Goal: Task Accomplishment & Management: Complete application form

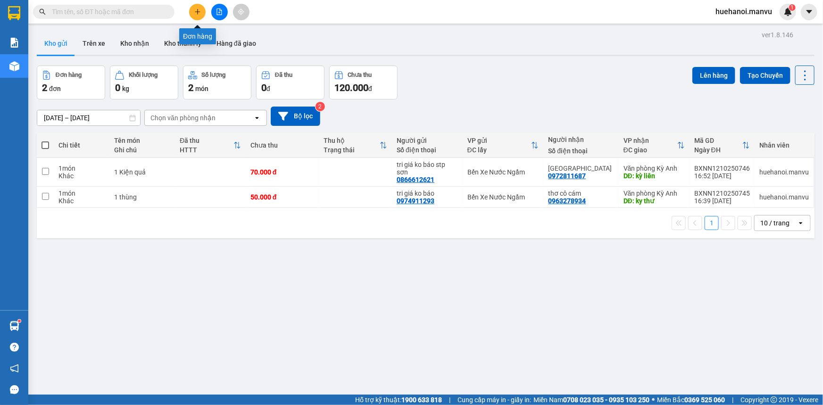
click at [197, 13] on icon "plus" at bounding box center [197, 11] width 7 height 7
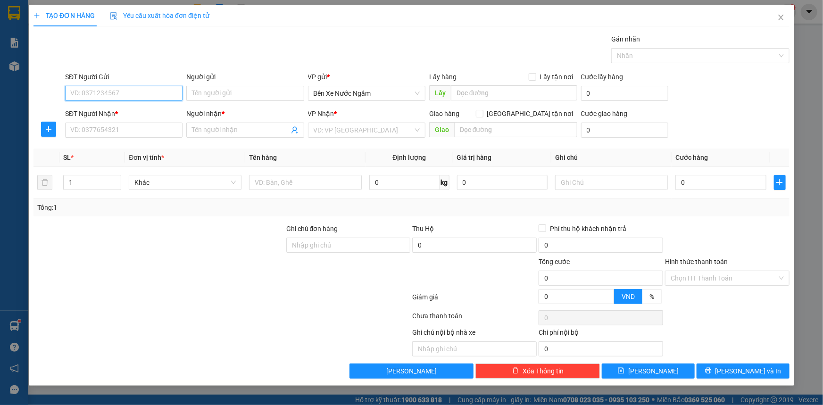
click at [166, 90] on input "SĐT Người Gửi" at bounding box center [123, 93] width 117 height 15
type input "0963187625"
click at [125, 112] on div "0963187625 - tri giá ko báo" at bounding box center [124, 112] width 106 height 10
type input "tri giá ko báo"
type input "0963187625"
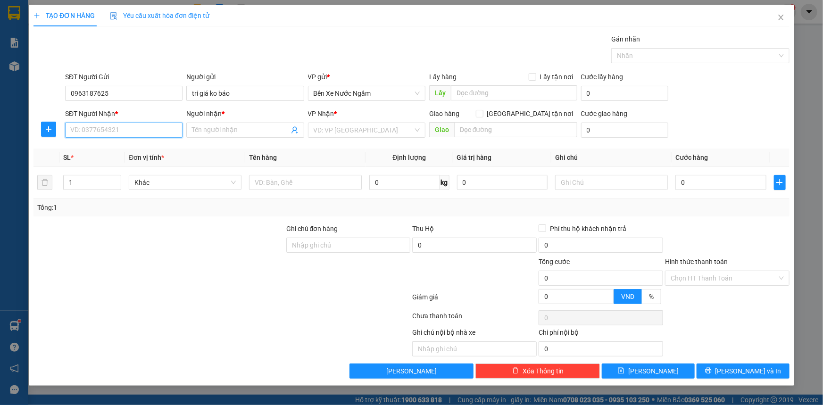
click at [129, 132] on input "SĐT Người Nhận *" at bounding box center [123, 130] width 117 height 15
click at [101, 146] on div "0393619318 - ko" at bounding box center [124, 149] width 106 height 10
type input "0393619318"
click at [219, 132] on input "ko" at bounding box center [240, 130] width 97 height 10
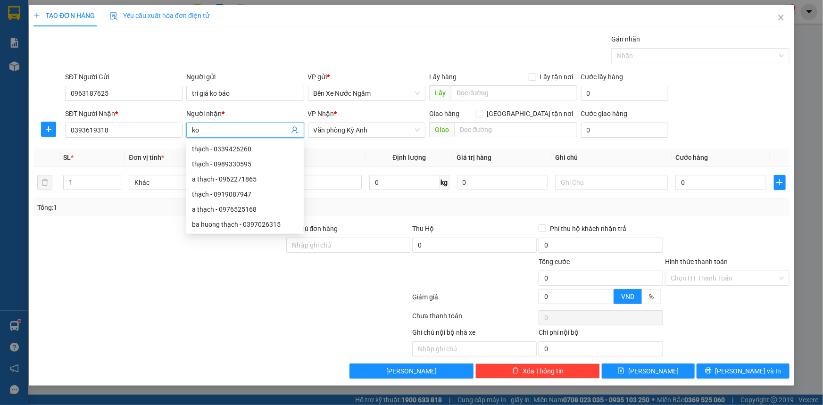
type input "k"
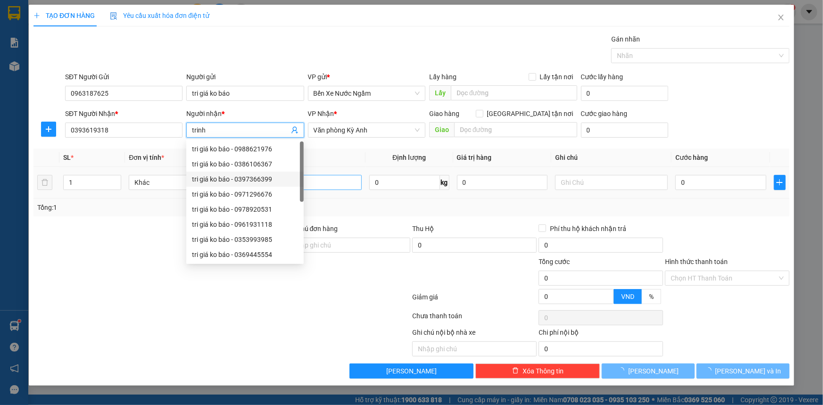
type input "trinh"
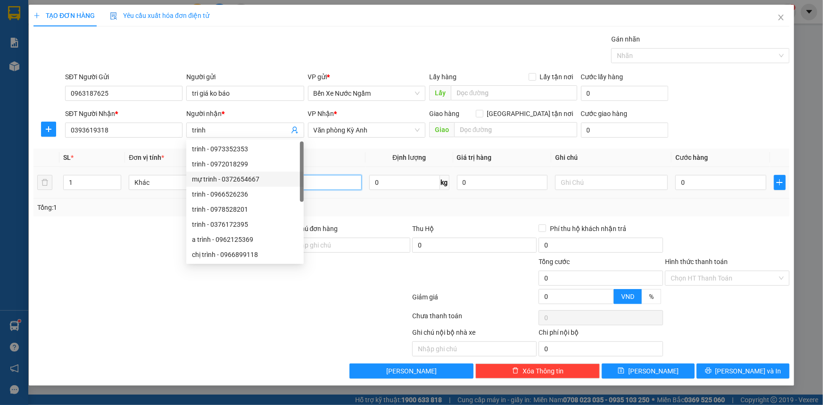
click at [321, 180] on input "text" at bounding box center [305, 182] width 113 height 15
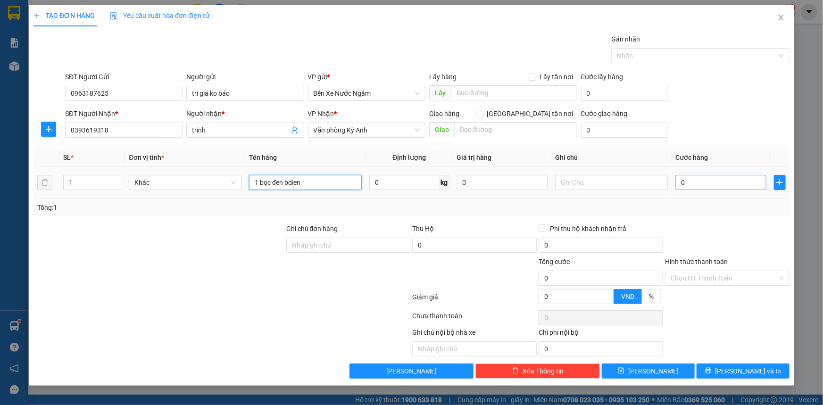
type input "1 bọc đen bdien"
click at [708, 182] on input "0" at bounding box center [720, 182] width 91 height 15
type input "5"
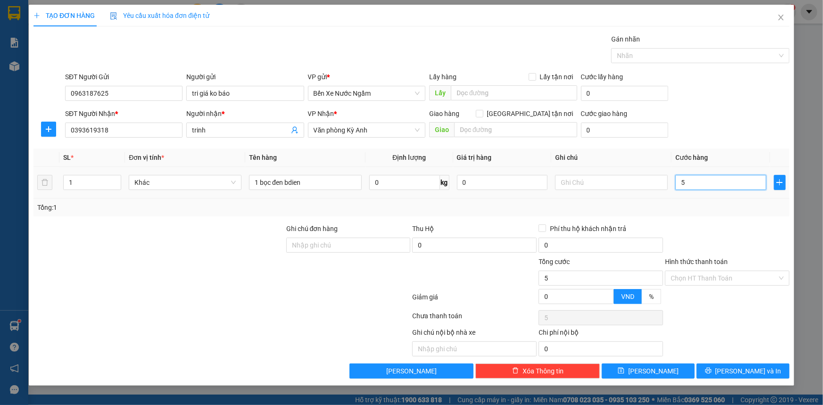
type input "50"
type input "500"
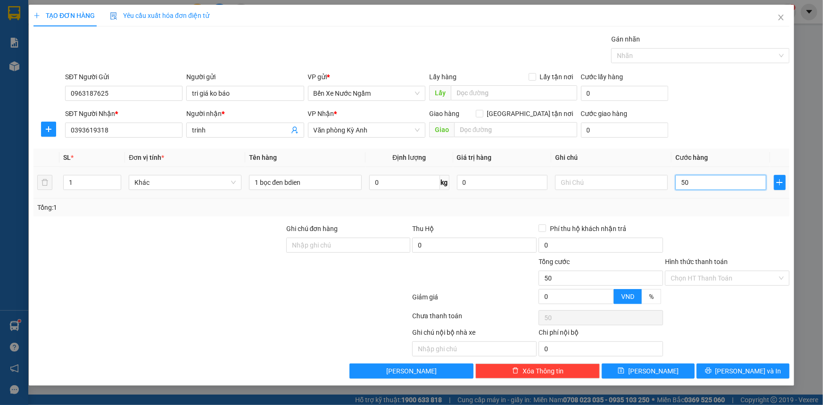
type input "500"
type input "5.000"
type input "50.000"
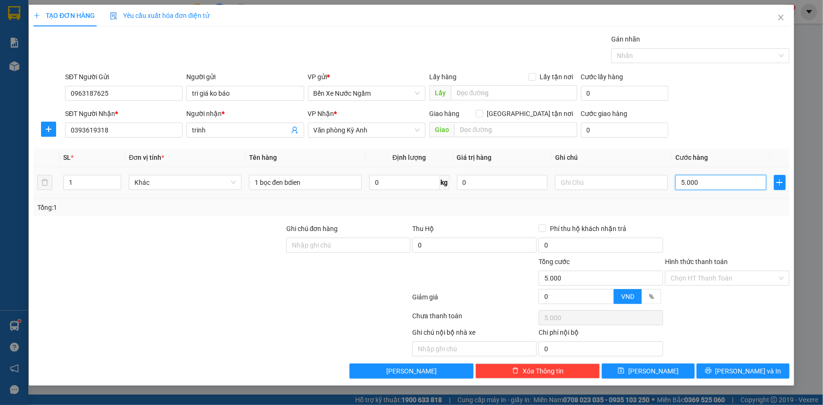
type input "50.000"
click at [736, 368] on span "[PERSON_NAME] và In" at bounding box center [748, 371] width 66 height 10
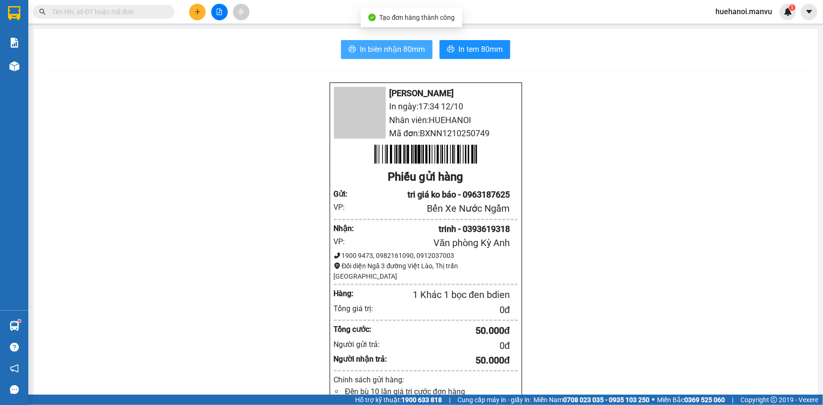
click at [391, 56] on button "In biên nhận 80mm" at bounding box center [386, 49] width 91 height 19
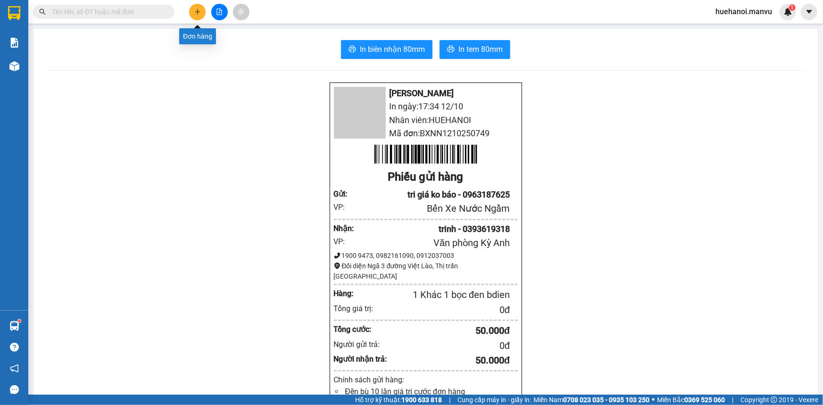
click at [195, 14] on icon "plus" at bounding box center [197, 11] width 7 height 7
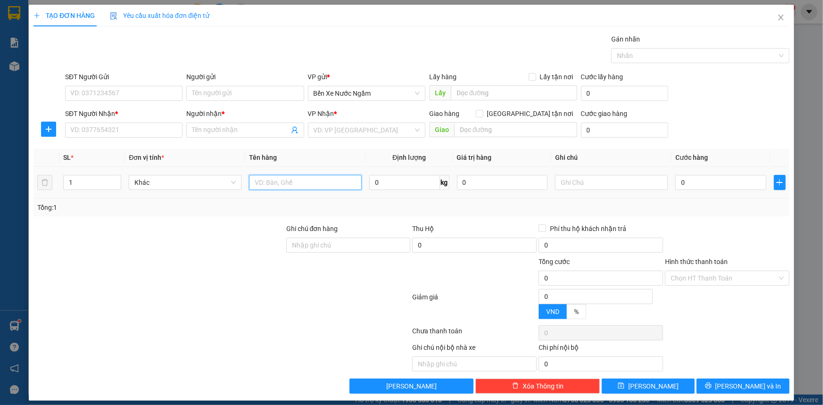
click at [309, 184] on input "text" at bounding box center [305, 182] width 113 height 15
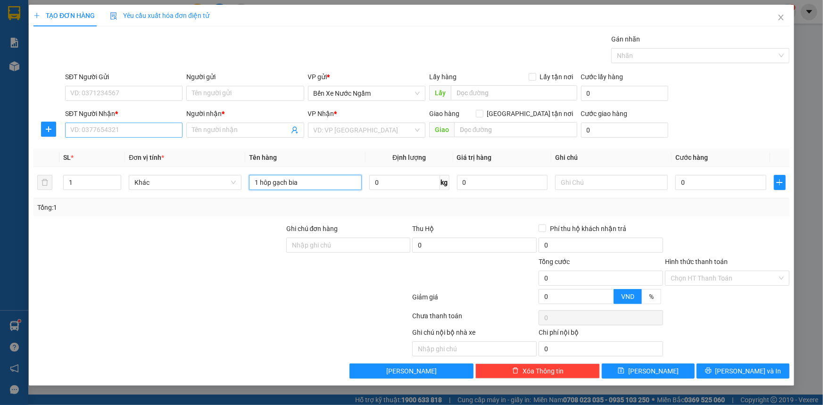
type input "1 hôp gạch bia"
click at [129, 135] on input "SĐT Người Nhận *" at bounding box center [123, 130] width 117 height 15
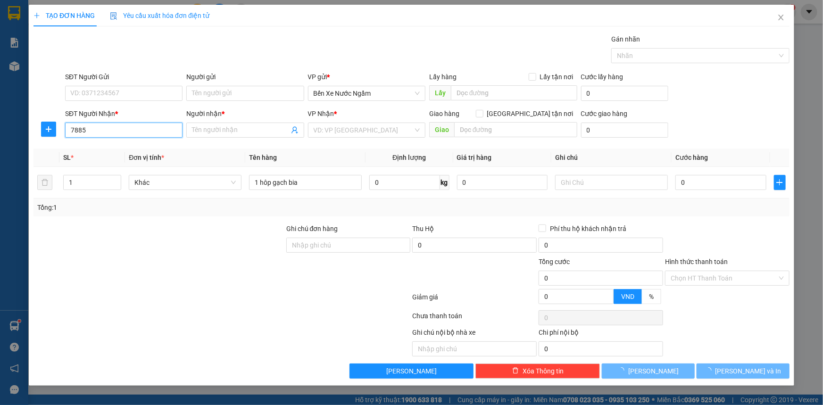
click at [129, 135] on input "7885" at bounding box center [123, 130] width 117 height 15
click at [110, 148] on div "0989817885 - kt" at bounding box center [124, 149] width 106 height 10
type input "0989817885"
type input "kt"
type input "bến"
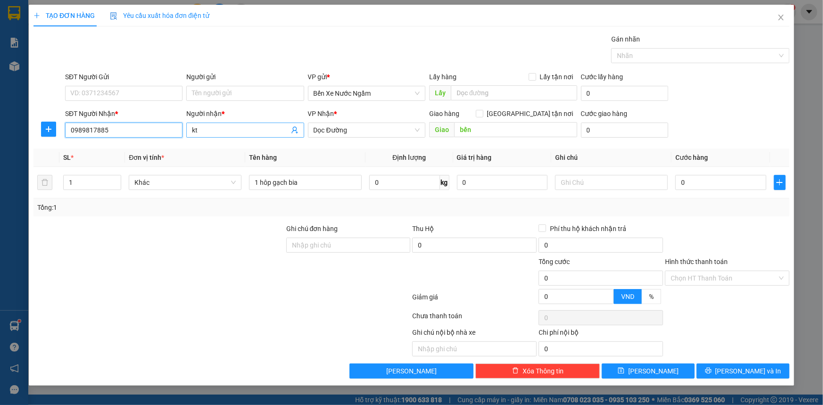
type input "0989817885"
click at [213, 134] on input "kt" at bounding box center [240, 130] width 97 height 10
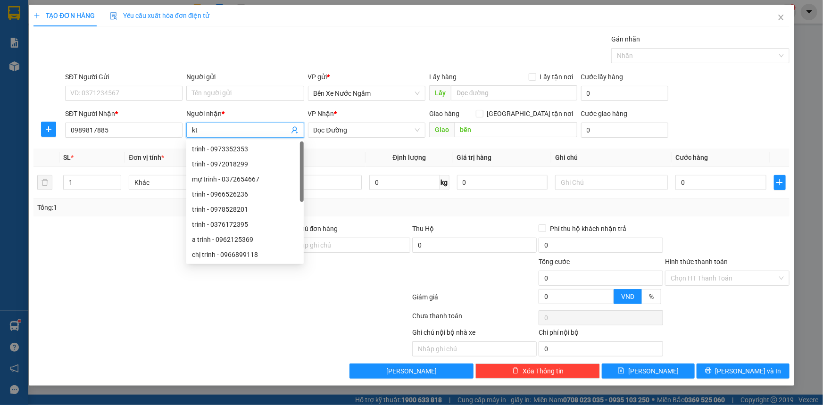
type input "k"
click at [354, 135] on span "Dọc Đường" at bounding box center [367, 130] width 106 height 14
type input "huy"
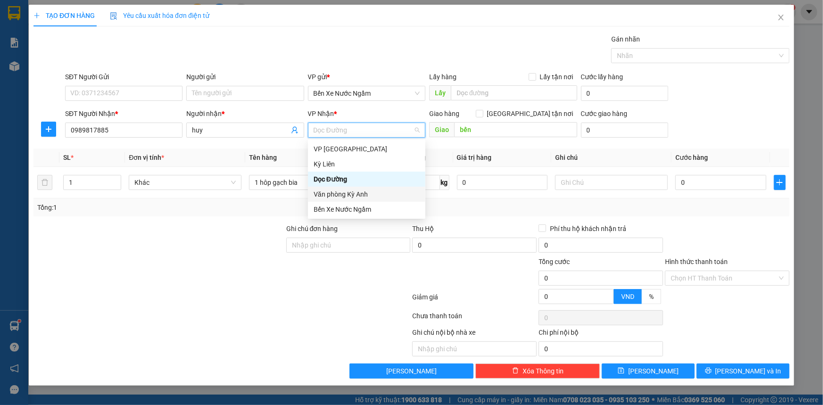
click at [349, 195] on div "Văn phòng Kỳ Anh" at bounding box center [367, 194] width 106 height 10
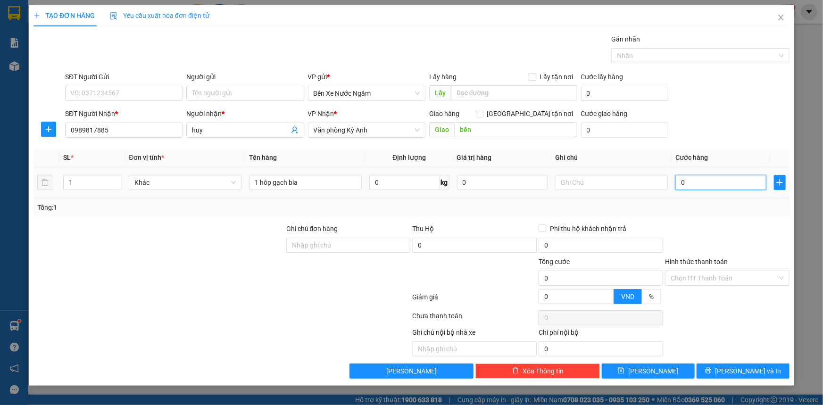
click at [692, 181] on input "0" at bounding box center [720, 182] width 91 height 15
type input "5"
type input "50"
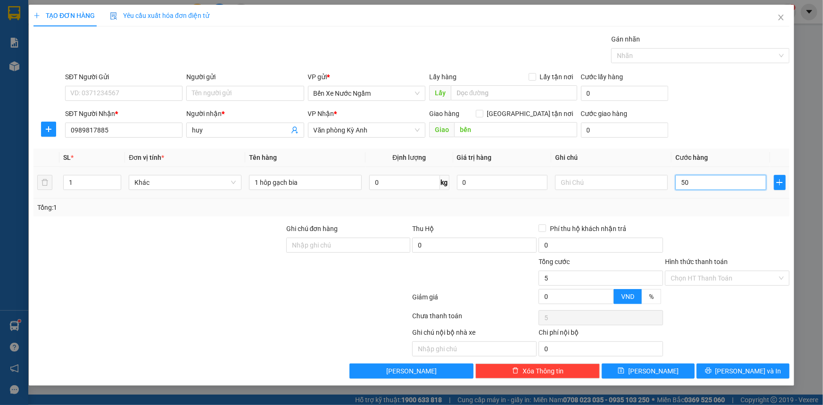
type input "50"
type input "500"
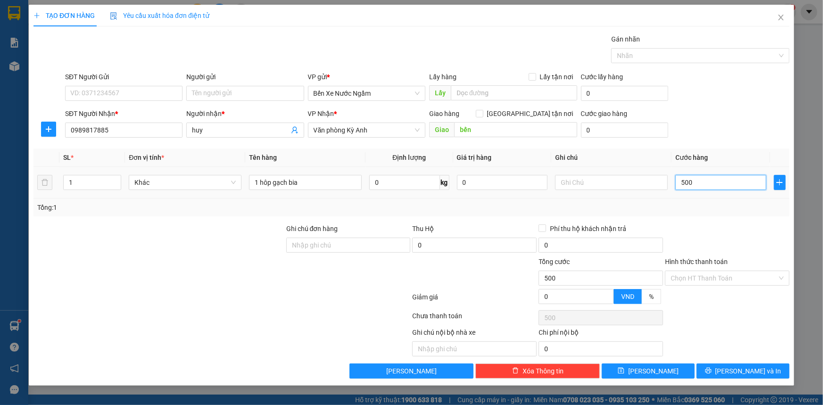
type input "5.000"
type input "50.000"
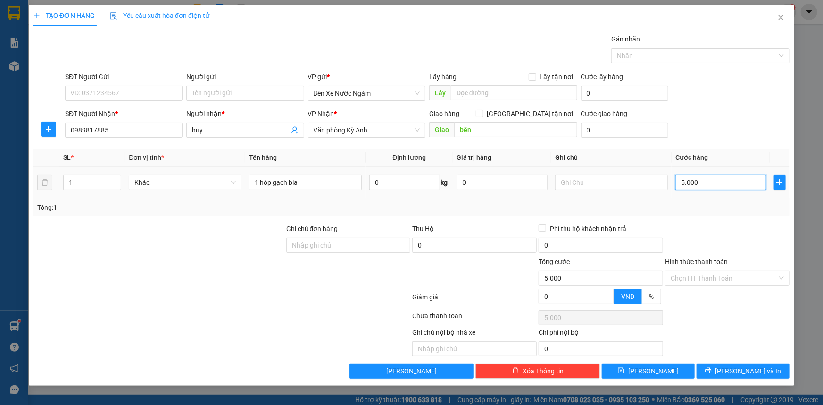
type input "50.000"
click at [123, 91] on input "SĐT Người Gửi" at bounding box center [123, 93] width 117 height 15
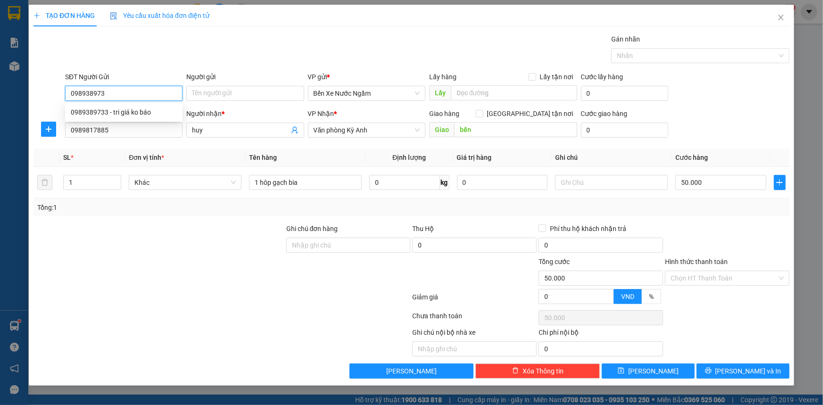
type input "0989389733"
click at [117, 112] on div "0989389733 - tri giá ko báo" at bounding box center [124, 112] width 106 height 10
type input "tri giá ko báo"
type input "0989389733"
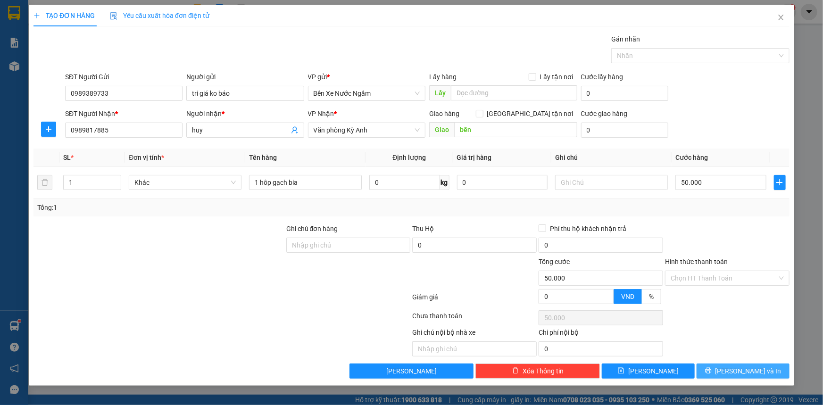
click at [711, 372] on icon "printer" at bounding box center [708, 371] width 6 height 6
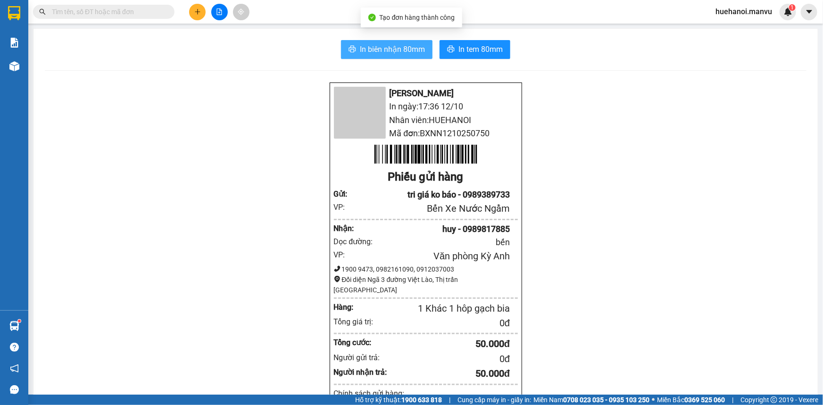
click at [368, 53] on span "In biên nhận 80mm" at bounding box center [392, 49] width 65 height 12
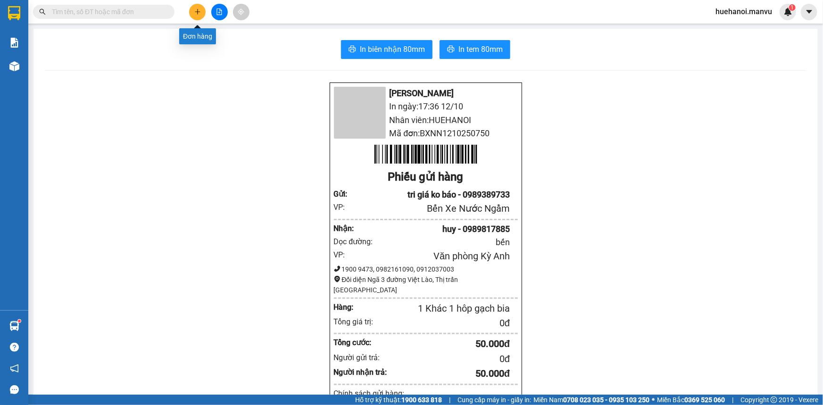
click at [194, 14] on icon "plus" at bounding box center [197, 11] width 7 height 7
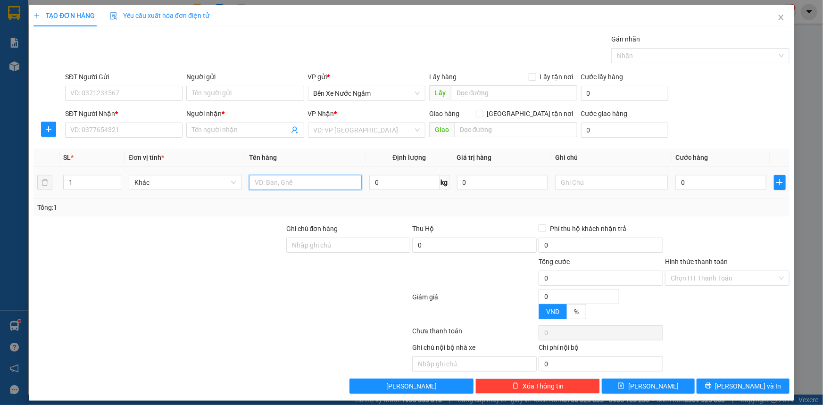
click at [301, 187] on input "text" at bounding box center [305, 182] width 113 height 15
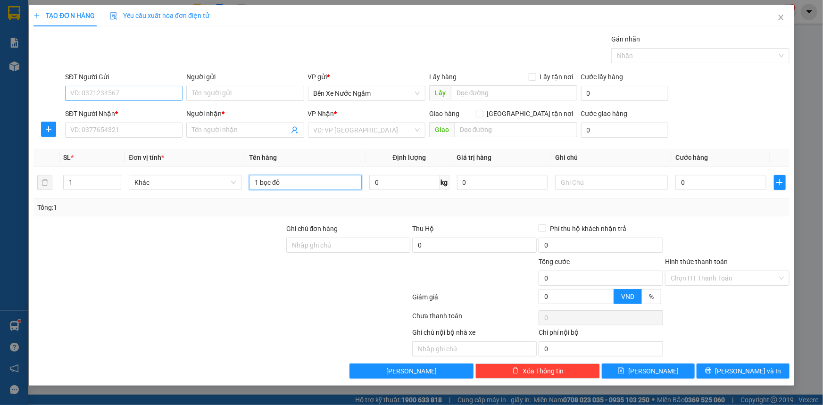
type input "1 bọc đỏ"
click at [137, 95] on input "SĐT Người Gửi" at bounding box center [123, 93] width 117 height 15
type input "0349031655"
click at [204, 96] on input "Người gửi" at bounding box center [244, 93] width 117 height 15
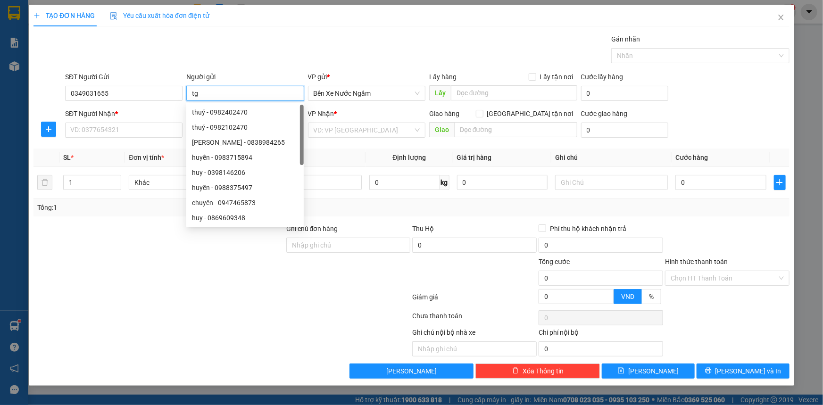
type input "t"
type input "tri giá ko báo"
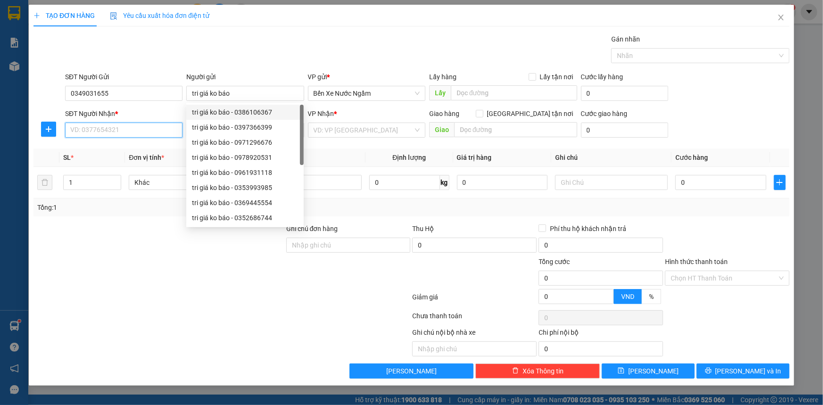
click at [128, 132] on input "SĐT Người Nhận *" at bounding box center [123, 130] width 117 height 15
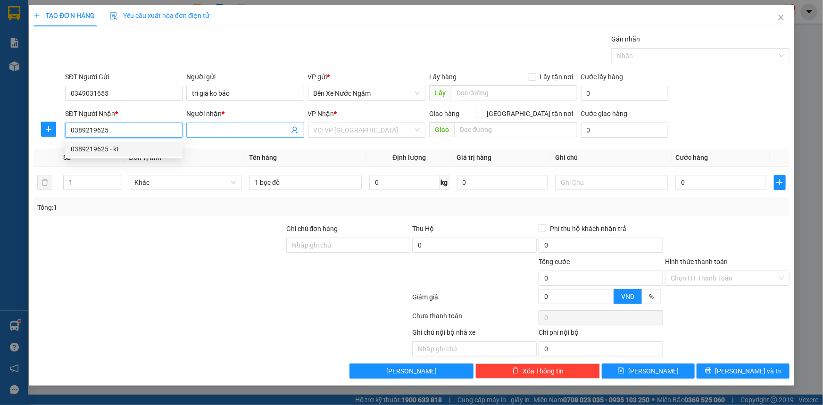
type input "0389219625"
click at [216, 132] on input "Người nhận *" at bounding box center [240, 130] width 97 height 10
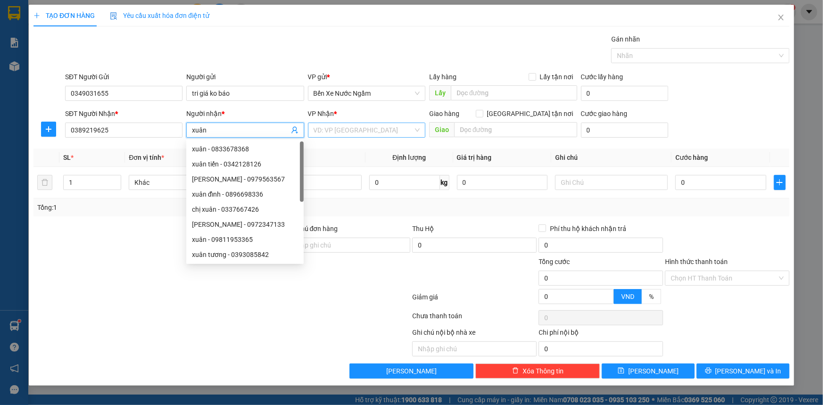
type input "xuân"
click at [339, 130] on input "search" at bounding box center [363, 130] width 99 height 14
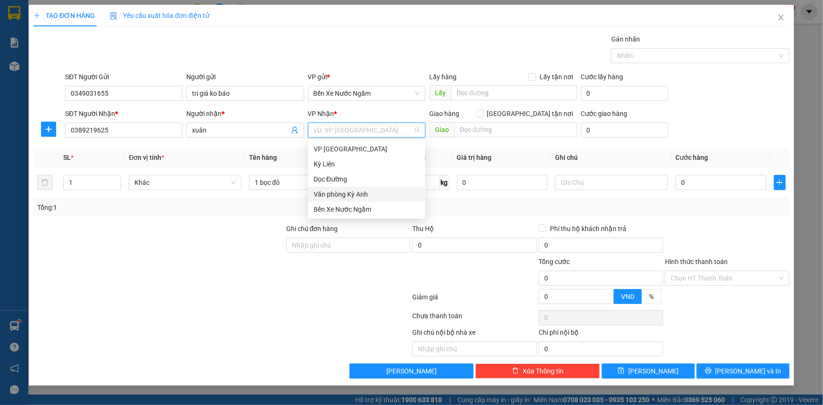
click at [353, 197] on div "Văn phòng Kỳ Anh" at bounding box center [367, 194] width 106 height 10
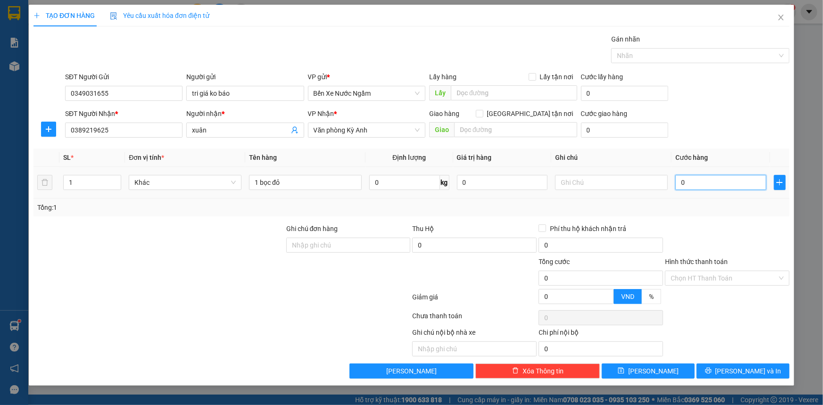
click at [719, 185] on input "0" at bounding box center [720, 182] width 91 height 15
type input "5"
type input "50"
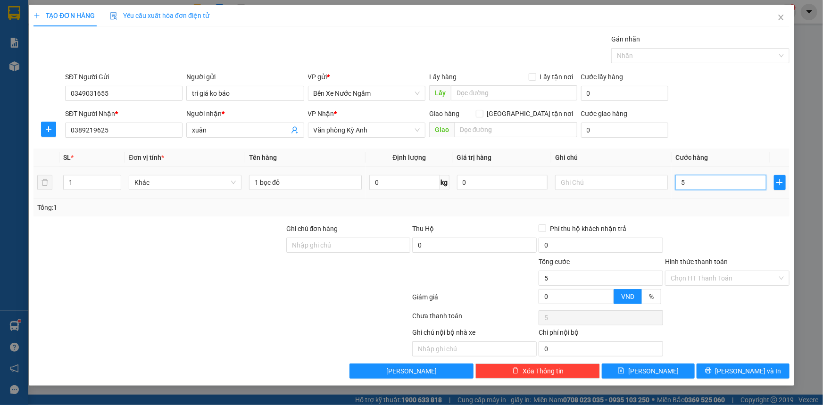
type input "50"
type input "500"
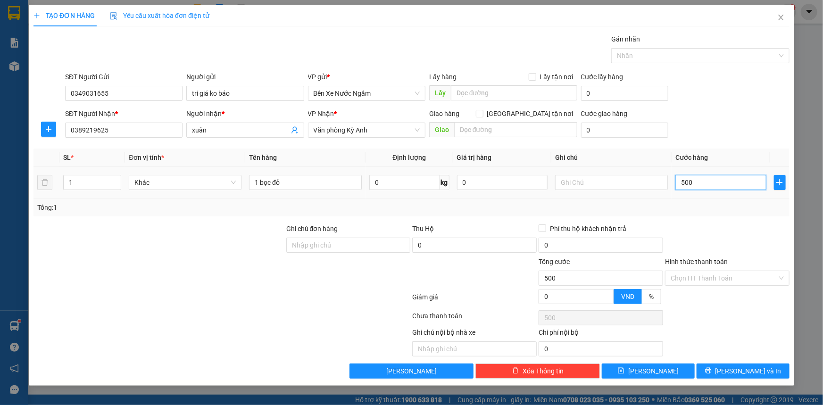
type input "5.000"
type input "50.000"
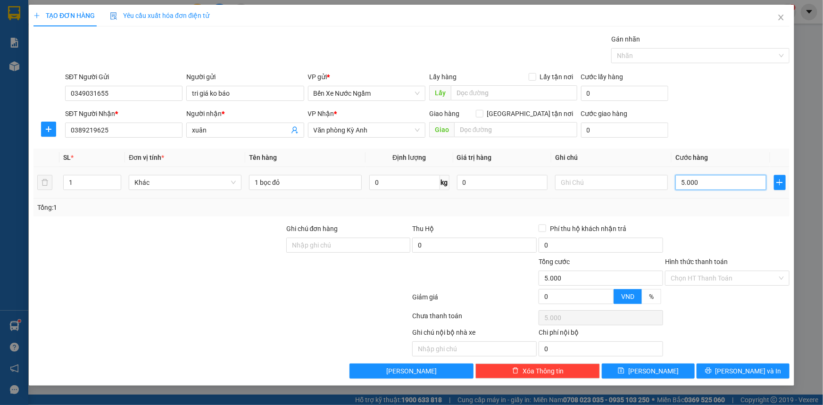
type input "50.000"
click at [709, 276] on input "Hình thức thanh toán" at bounding box center [723, 278] width 107 height 14
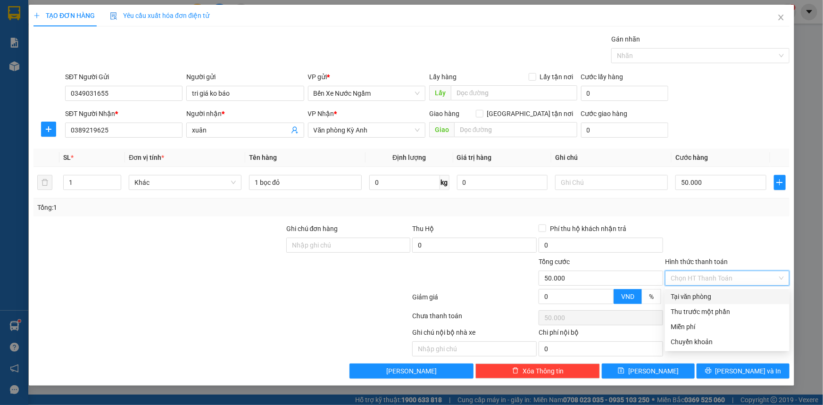
click at [705, 295] on div "Tại văn phòng" at bounding box center [726, 296] width 113 height 10
type input "0"
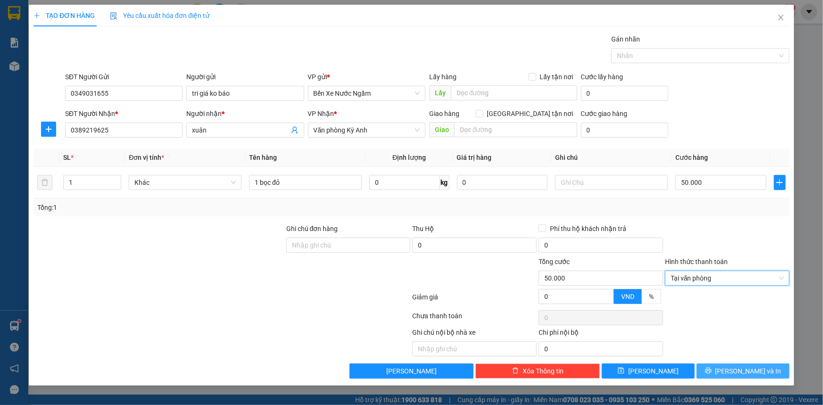
click at [704, 370] on button "[PERSON_NAME] và In" at bounding box center [742, 371] width 93 height 15
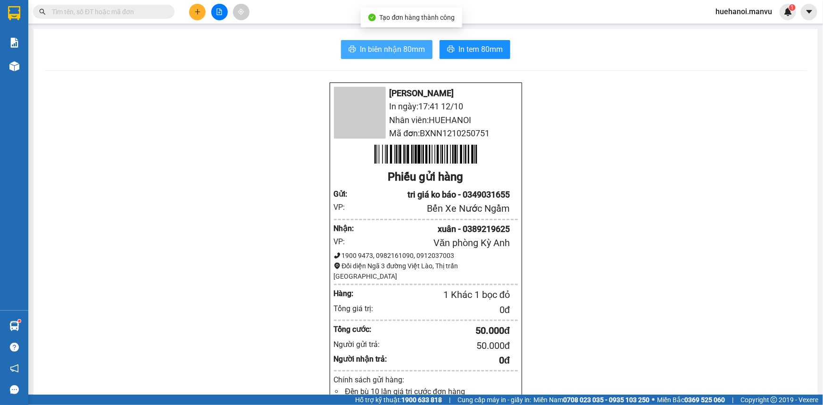
click at [383, 53] on span "In biên nhận 80mm" at bounding box center [392, 49] width 65 height 12
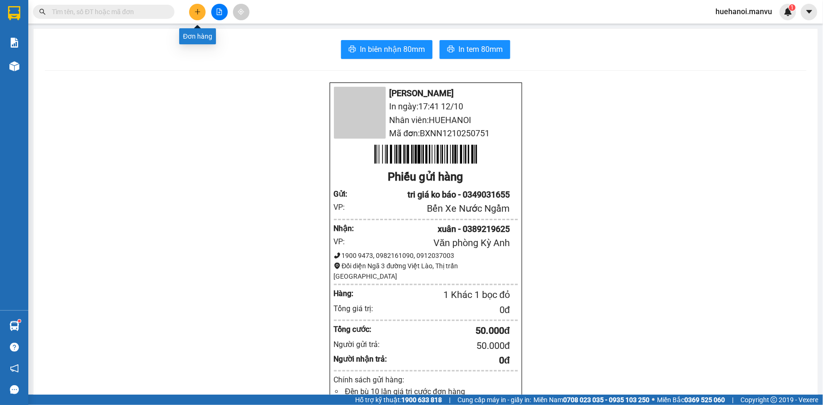
click at [196, 13] on icon "plus" at bounding box center [197, 11] width 7 height 7
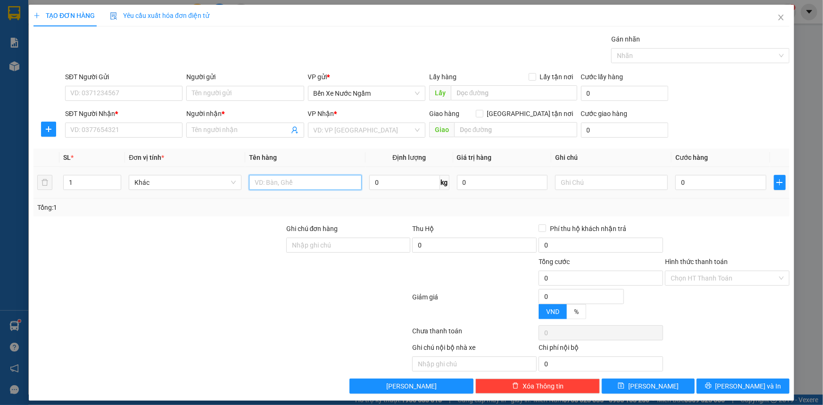
click at [313, 186] on input "text" at bounding box center [305, 182] width 113 height 15
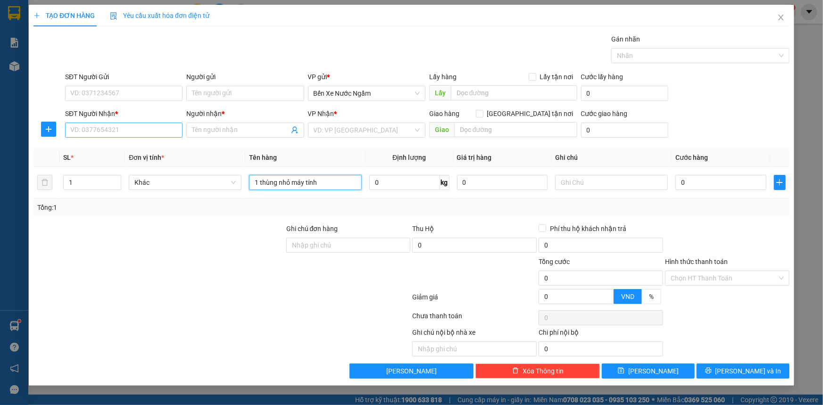
type input "1 thùng nhỏ máy tính"
click at [89, 128] on input "SĐT Người Nhận *" at bounding box center [123, 130] width 117 height 15
click at [89, 128] on input "352" at bounding box center [123, 130] width 117 height 15
click at [108, 132] on input "352" at bounding box center [123, 130] width 117 height 15
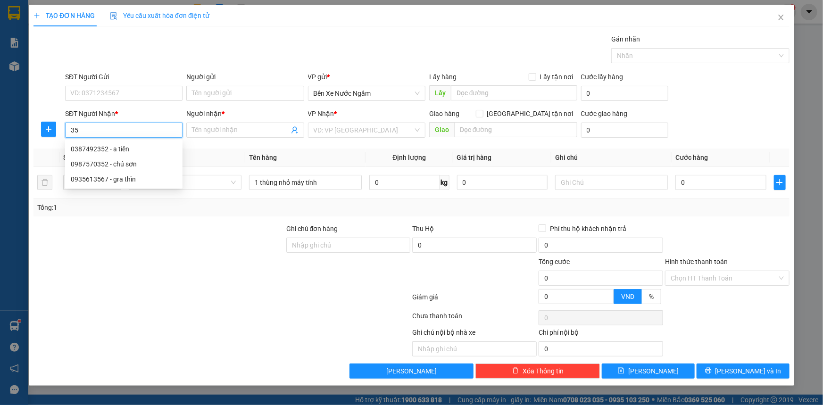
type input "3"
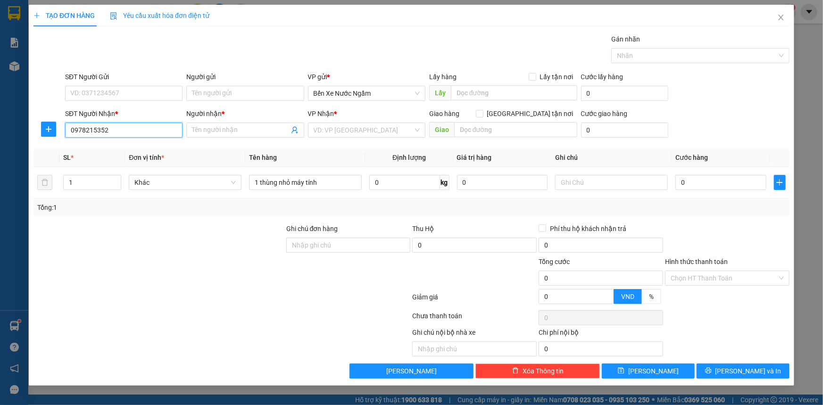
click at [145, 127] on input "0978215352" at bounding box center [123, 130] width 117 height 15
type input "0978215352"
click at [242, 135] on input "Người nhận *" at bounding box center [240, 130] width 97 height 10
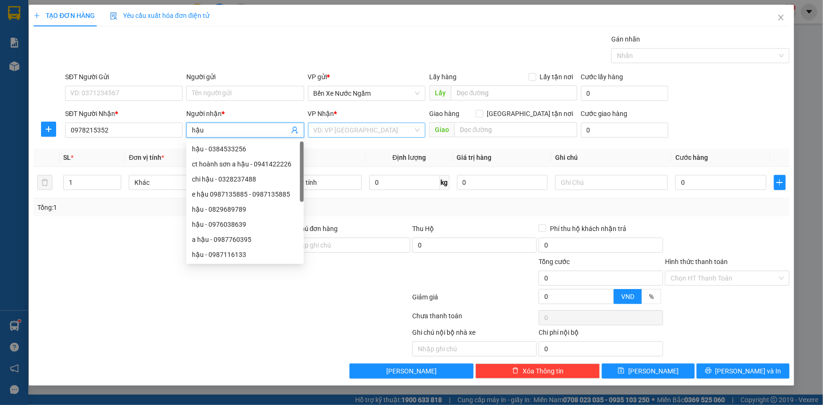
type input "hậu"
click at [405, 133] on input "search" at bounding box center [363, 130] width 99 height 14
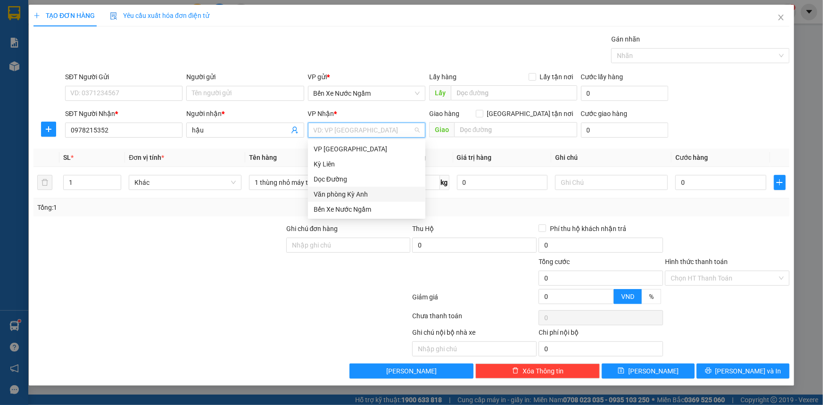
click at [371, 197] on div "Văn phòng Kỳ Anh" at bounding box center [367, 194] width 106 height 10
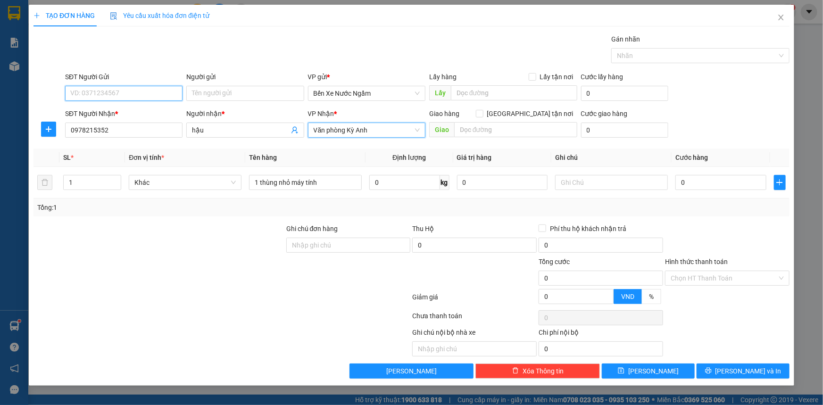
click at [153, 96] on input "SĐT Người Gửi" at bounding box center [123, 93] width 117 height 15
click at [87, 116] on div "0978215352" at bounding box center [124, 112] width 106 height 10
type input "0978215352"
click at [124, 129] on input "0978215352" at bounding box center [123, 130] width 117 height 15
type input "0"
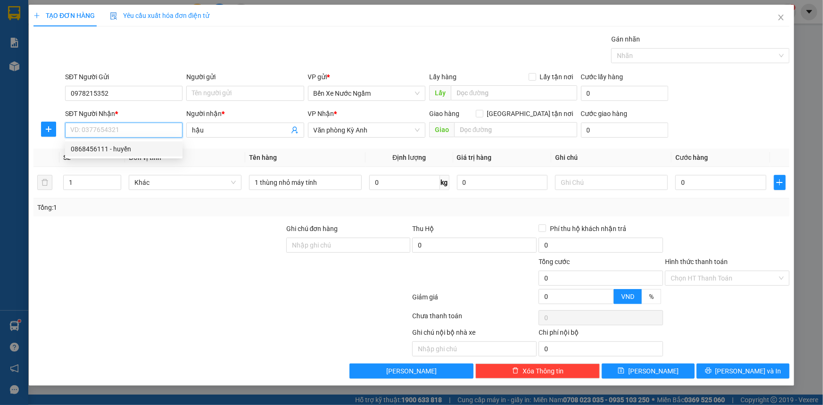
click at [105, 152] on div "0868456111 - huyền" at bounding box center [124, 149] width 106 height 10
type input "0868456111"
type input "huyền"
type input "ka"
type input "0868456111"
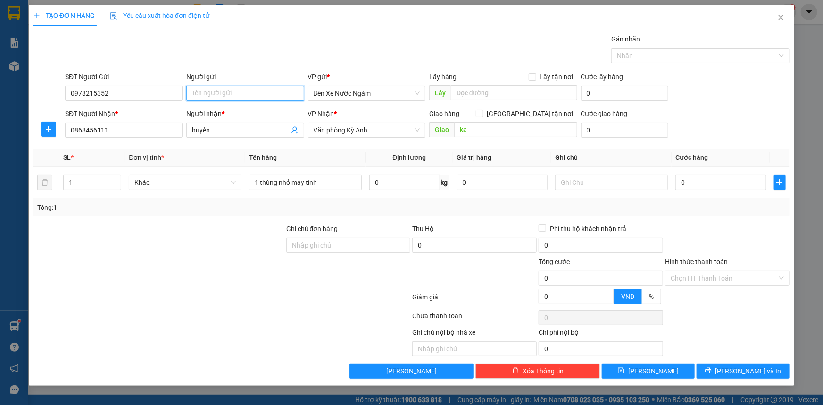
click at [209, 93] on input "Người gửi" at bounding box center [244, 93] width 117 height 15
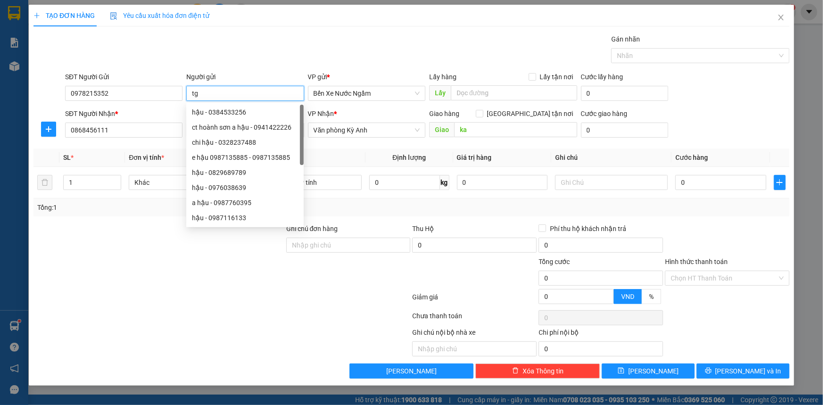
type input "t"
type input "tri giá ko báo"
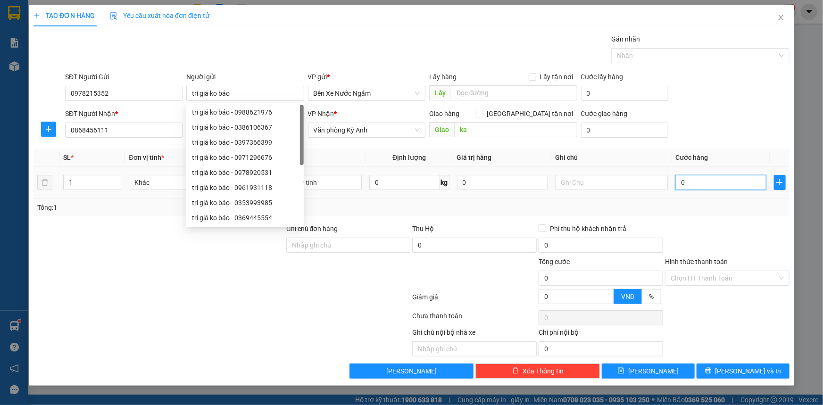
click at [723, 186] on input "0" at bounding box center [720, 182] width 91 height 15
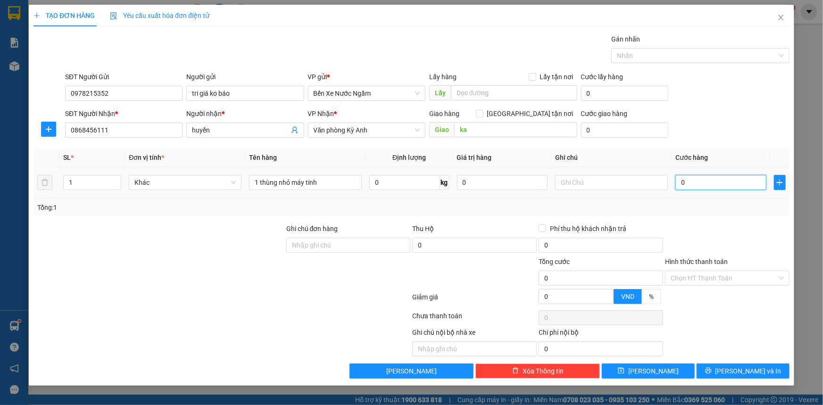
type input "7"
type input "70"
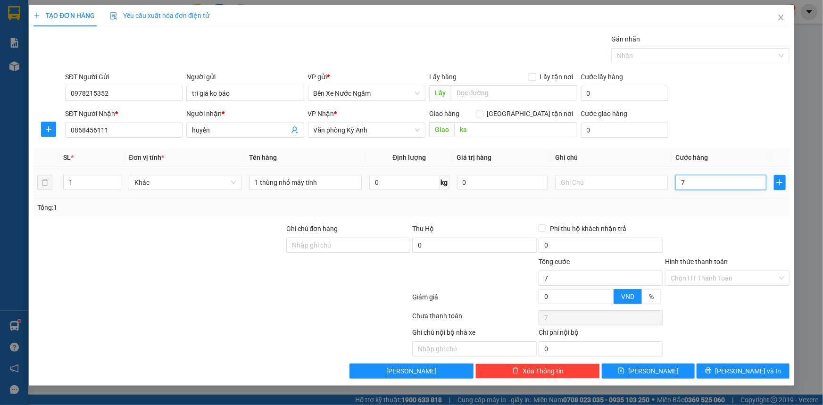
type input "70"
type input "700"
type input "7.000"
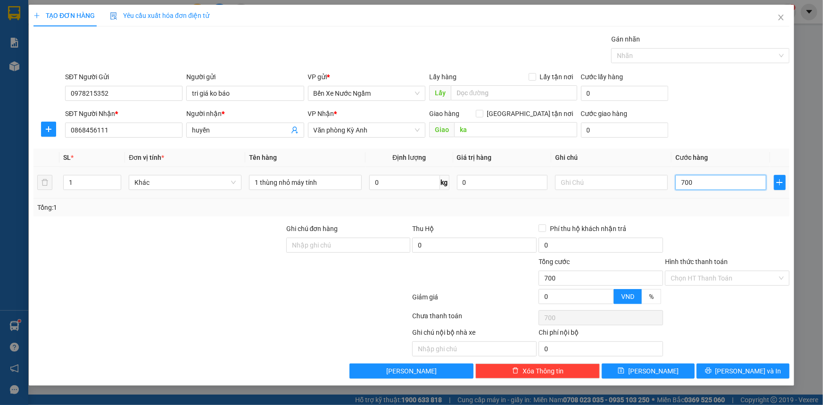
type input "7.000"
type input "70.000"
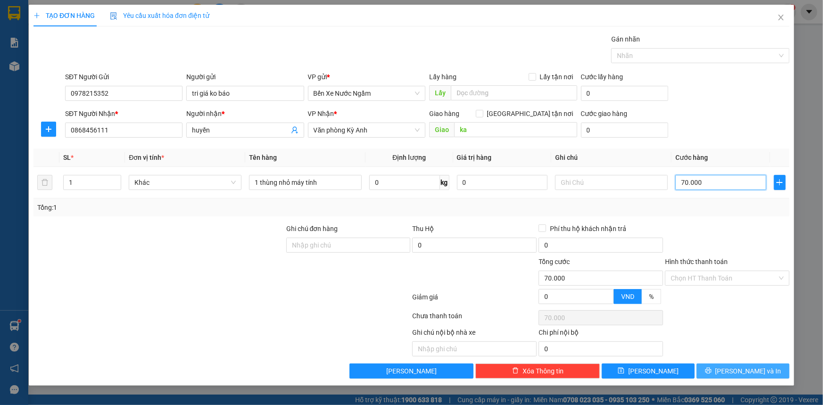
type input "70.000"
click at [711, 370] on icon "printer" at bounding box center [708, 370] width 7 height 7
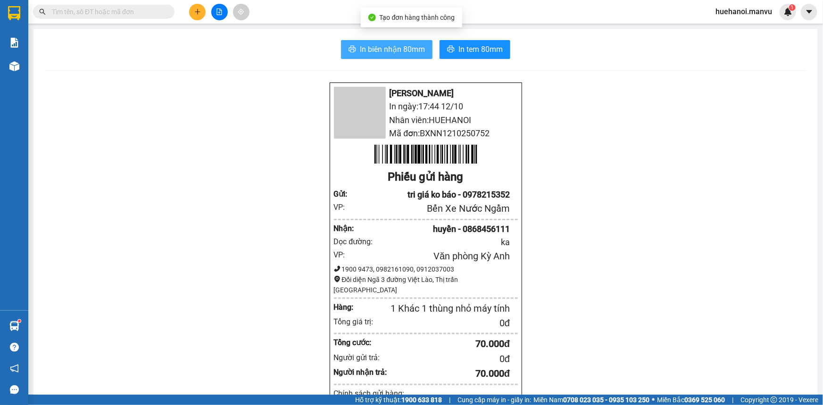
click at [389, 48] on span "In biên nhận 80mm" at bounding box center [392, 49] width 65 height 12
click at [581, 339] on div "Mận Vũ In ngày: 17:44 [DATE] Nhân viên: HUEHANOI Mã đơn: BXNN1210250752 Phiếu g…" at bounding box center [425, 385] width 761 height 606
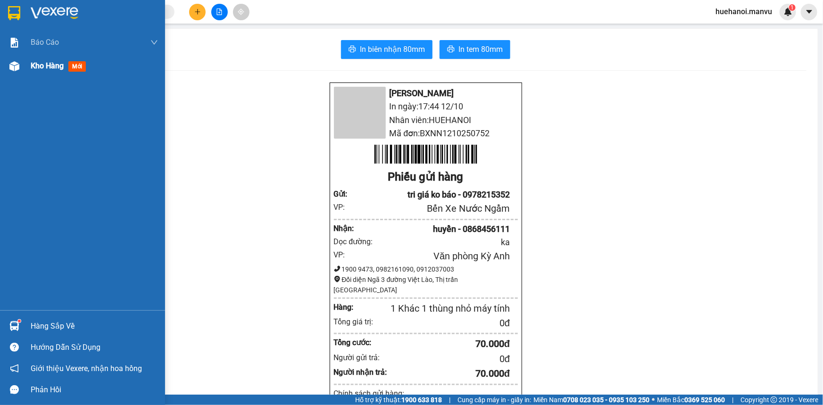
click at [35, 55] on div "Kho hàng mới" at bounding box center [94, 66] width 127 height 24
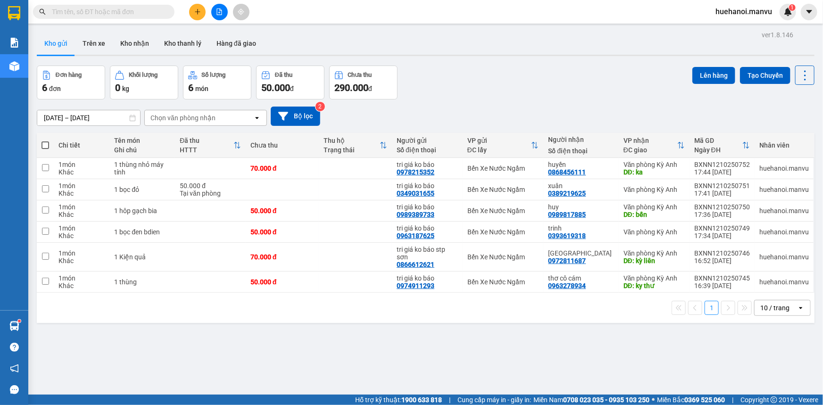
click at [198, 13] on icon "plus" at bounding box center [197, 11] width 7 height 7
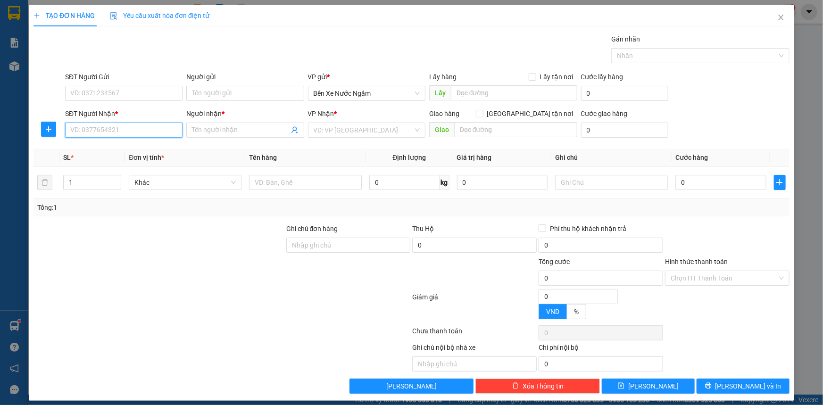
click at [139, 134] on input "SĐT Người Nhận *" at bounding box center [123, 130] width 117 height 15
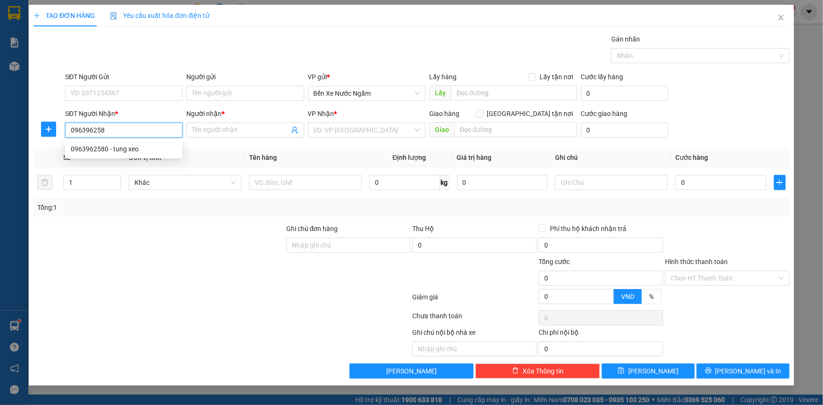
type input "0963962580"
click at [101, 149] on div "0963962580 - tung xeo" at bounding box center [124, 149] width 106 height 10
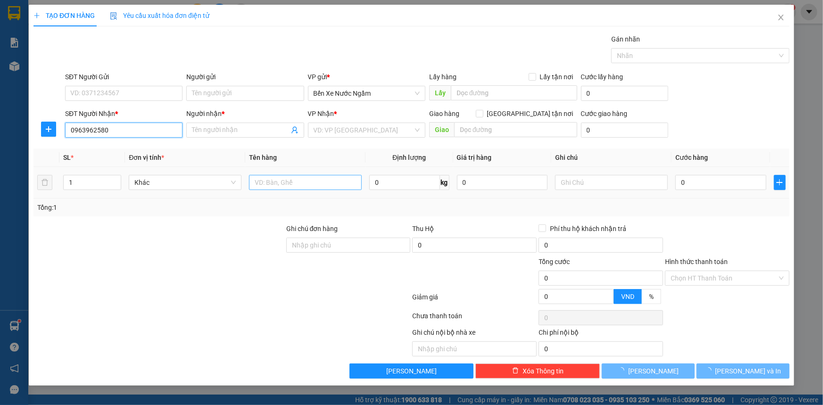
type input "tung xeo"
type input "k long"
type input "0963962580"
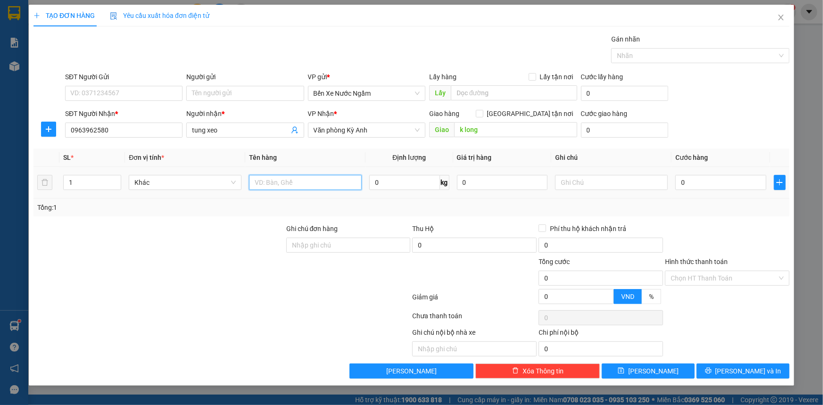
click at [273, 184] on input "text" at bounding box center [305, 182] width 113 height 15
type input "1 xốp"
click at [116, 93] on input "SĐT Người Gửi" at bounding box center [123, 93] width 117 height 15
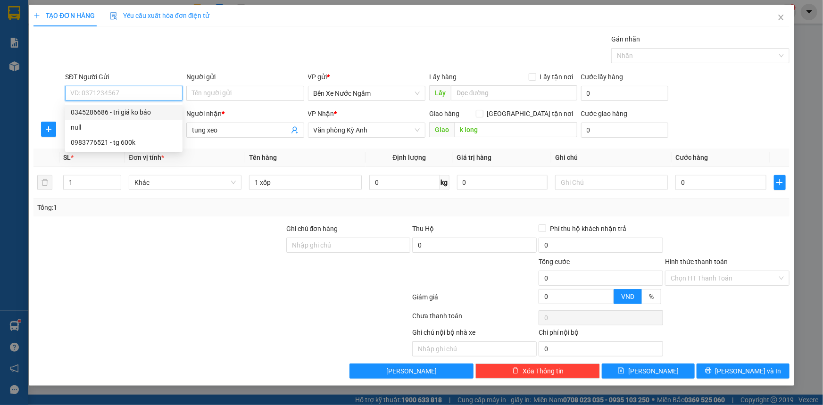
click at [108, 115] on div "0345286686 - tri giá ko báo" at bounding box center [124, 112] width 106 height 10
type input "0345286686"
type input "tri giá ko báo"
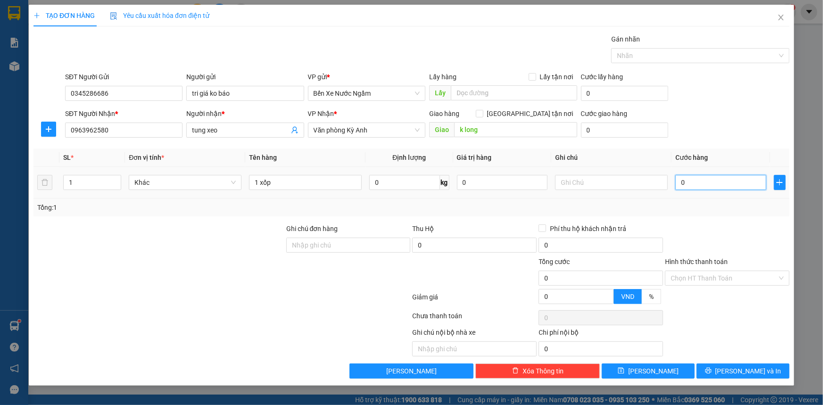
click at [731, 186] on input "0" at bounding box center [720, 182] width 91 height 15
type input "1"
type input "10"
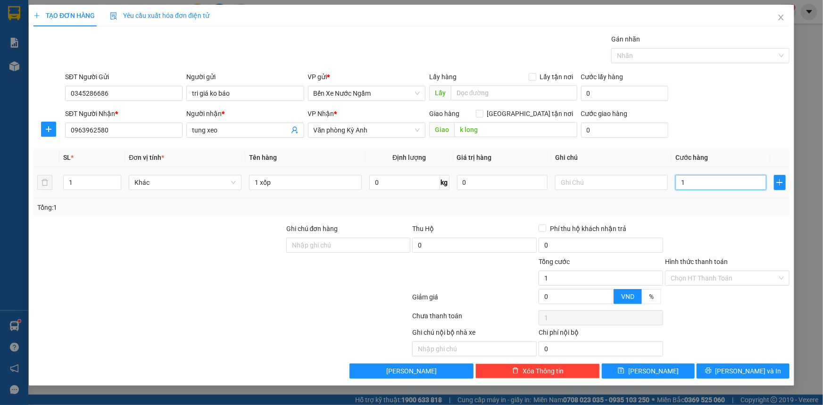
type input "10"
type input "100"
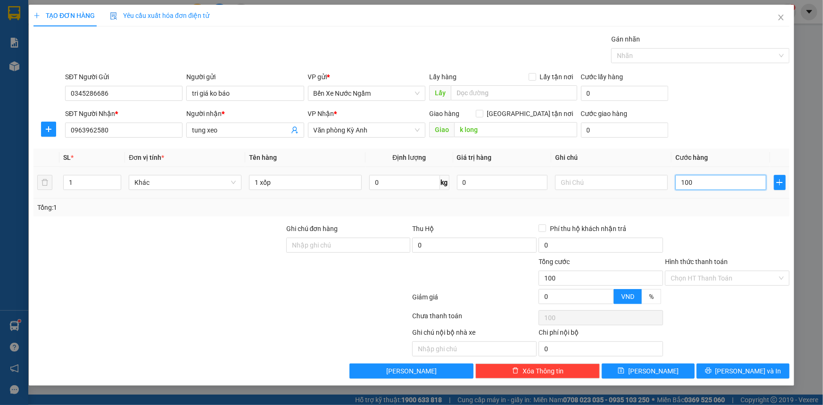
type input "1.000"
type input "10.000"
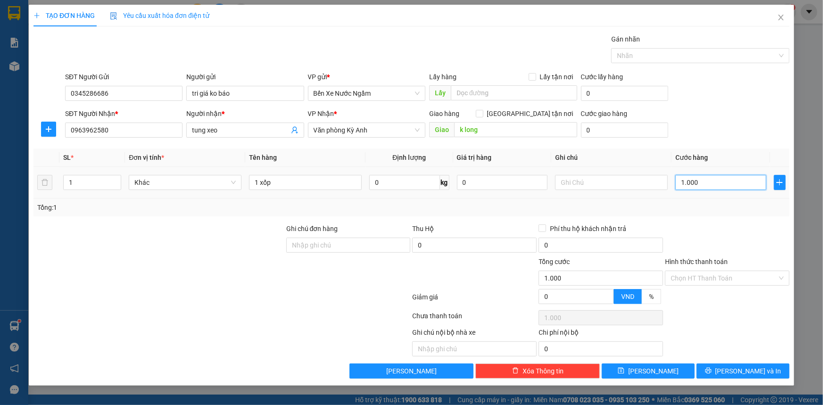
type input "10.000"
type input "100.000"
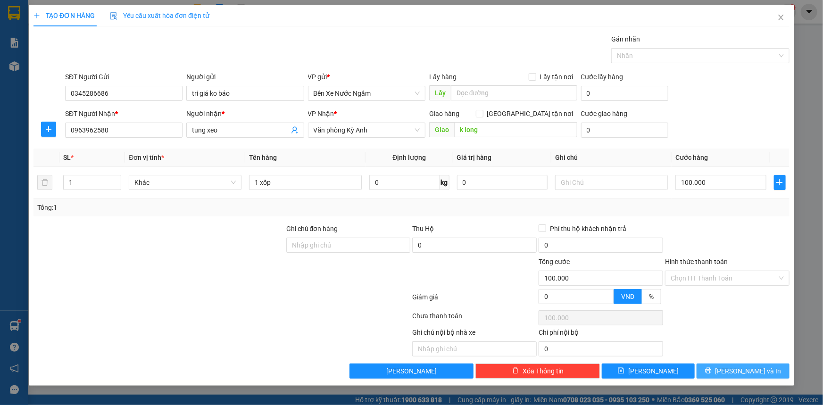
click at [711, 368] on icon "printer" at bounding box center [708, 370] width 7 height 7
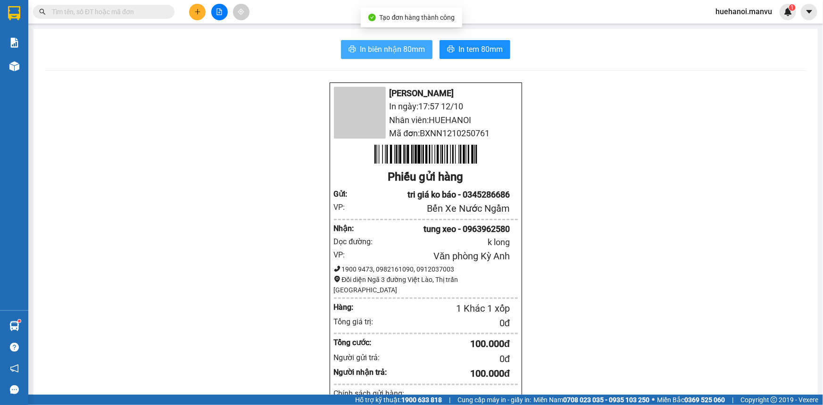
click at [382, 51] on span "In biên nhận 80mm" at bounding box center [392, 49] width 65 height 12
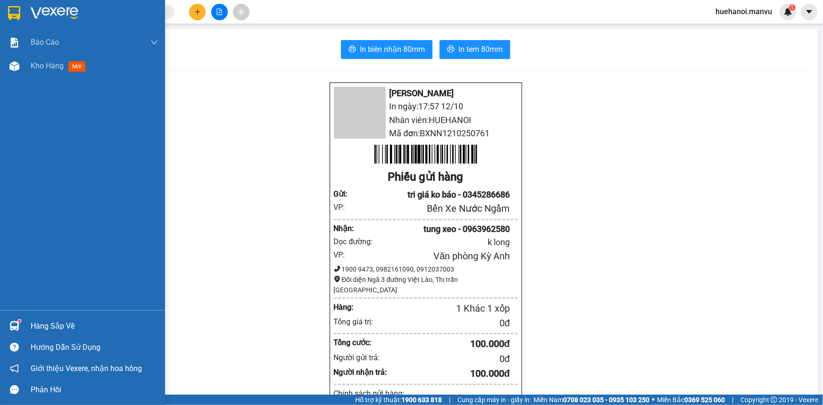
drag, startPoint x: 47, startPoint y: 71, endPoint x: 80, endPoint y: 88, distance: 37.3
click at [47, 70] on div "Kho hàng mới" at bounding box center [60, 66] width 58 height 12
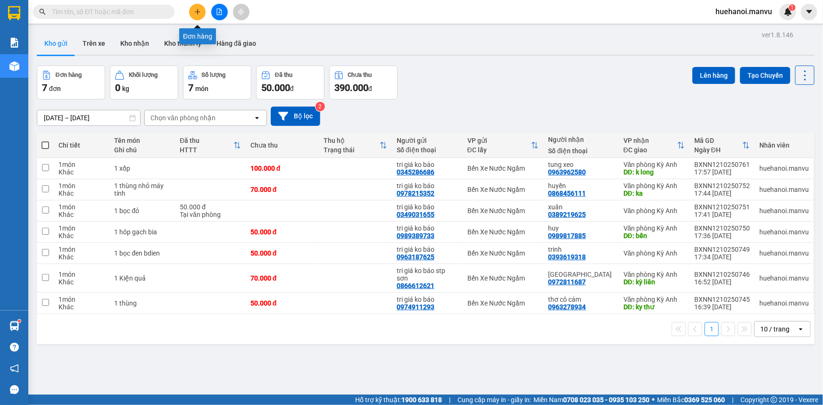
click at [193, 13] on button at bounding box center [197, 12] width 17 height 17
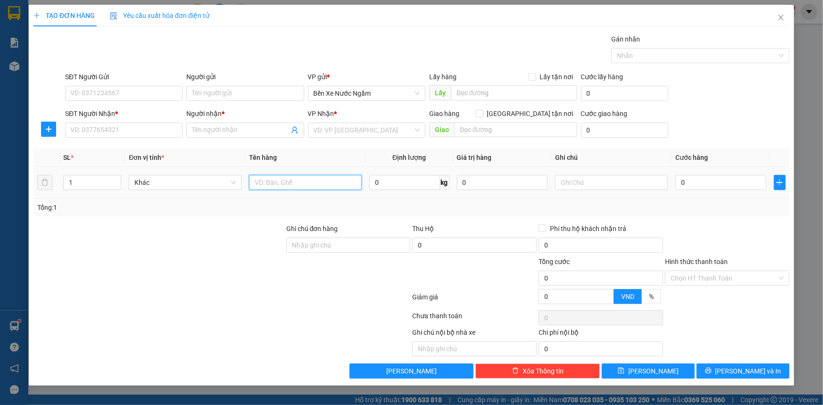
click at [298, 182] on input "text" at bounding box center [305, 182] width 113 height 15
type input "1 boc"
click at [108, 86] on input "SĐT Người Gửi" at bounding box center [123, 93] width 117 height 15
type input "0966343657"
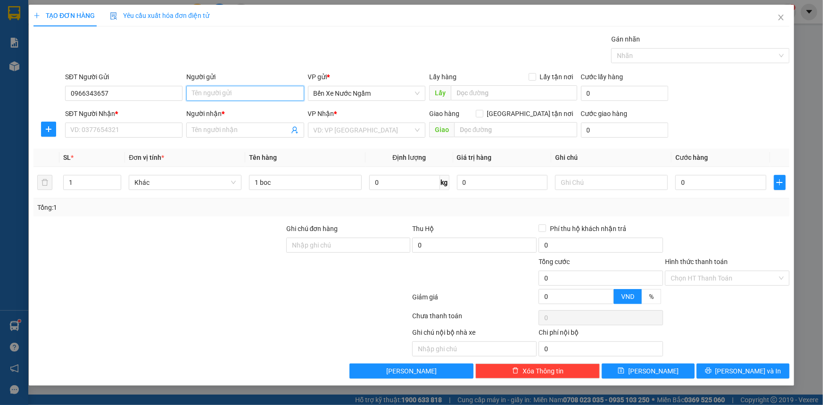
click at [236, 93] on input "Người gửi" at bounding box center [244, 93] width 117 height 15
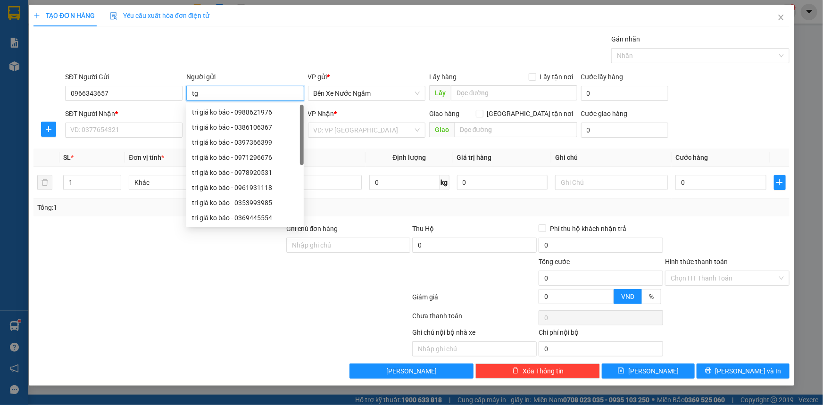
type input "t"
type input "tri giá ko báo"
click at [129, 132] on input "SĐT Người Nhận *" at bounding box center [123, 130] width 117 height 15
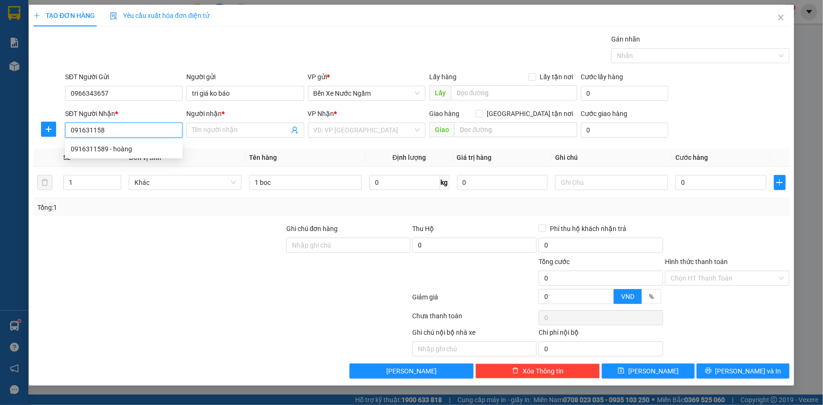
type input "0916311589"
click at [123, 148] on div "0916311589 - hoàng" at bounding box center [124, 149] width 106 height 10
type input "hoàng"
type input "ky long"
type input "0916311589"
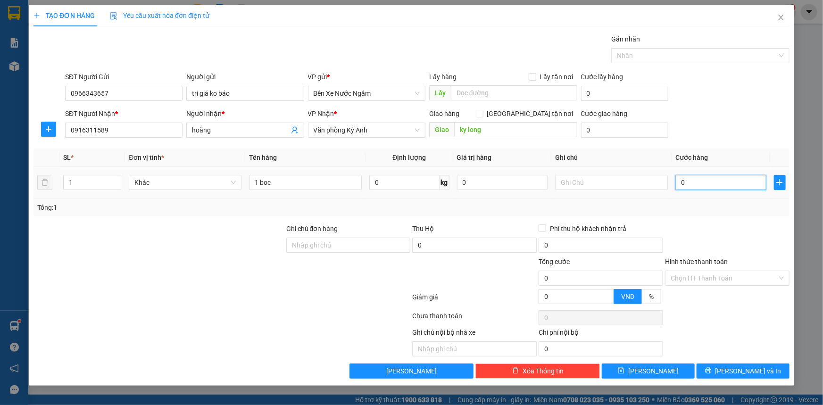
click at [721, 185] on input "0" at bounding box center [720, 182] width 91 height 15
type input "5"
type input "50"
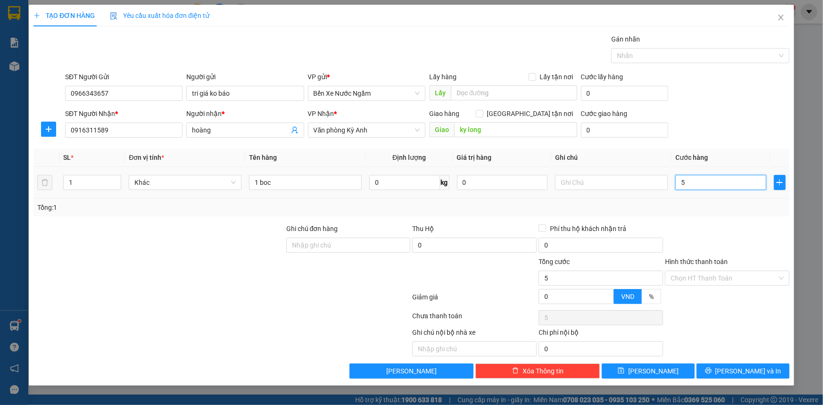
type input "50"
type input "500"
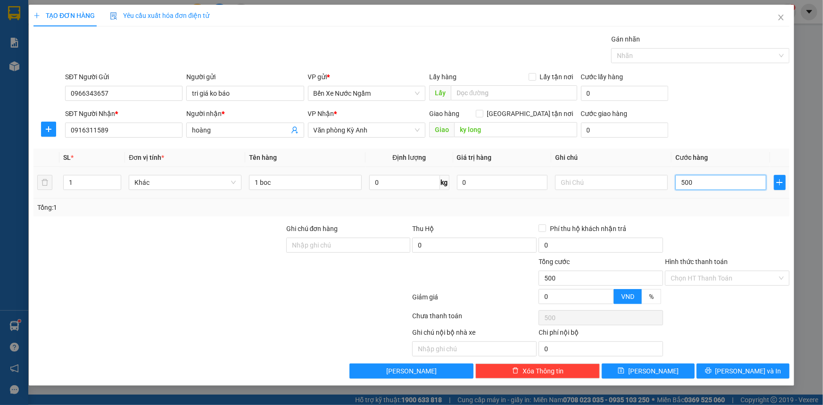
type input "5.000"
type input "50.000"
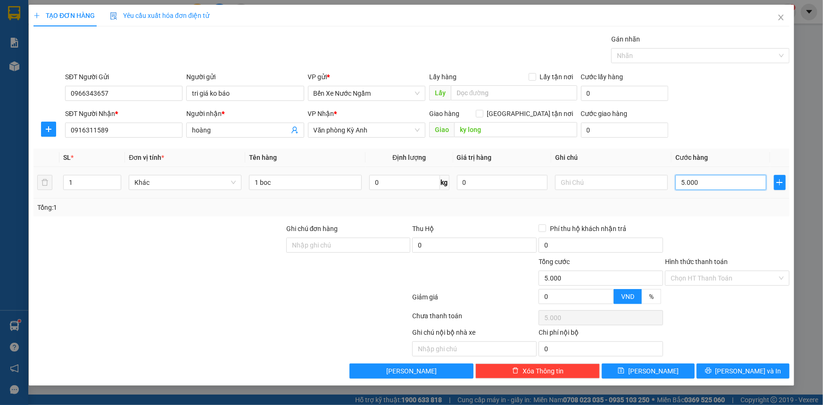
type input "50.000"
click at [593, 188] on input "text" at bounding box center [611, 182] width 113 height 15
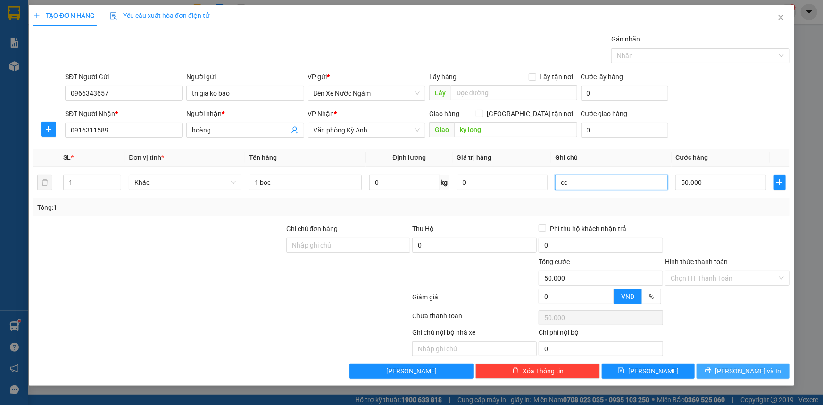
type input "cc"
click at [710, 374] on button "[PERSON_NAME] và In" at bounding box center [742, 371] width 93 height 15
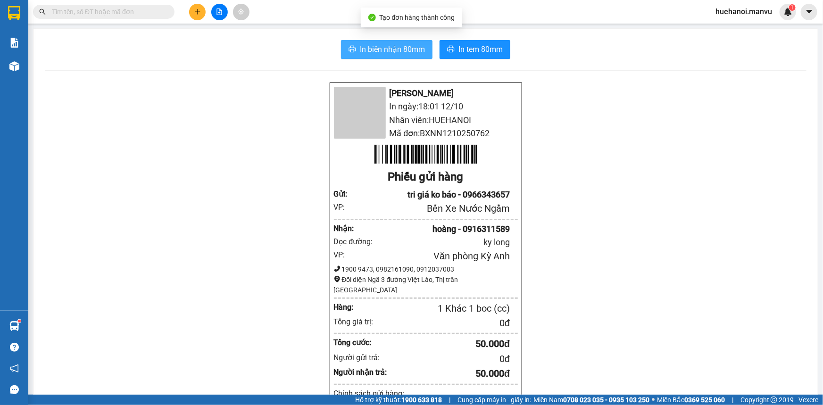
click at [396, 50] on span "In biên nhận 80mm" at bounding box center [392, 49] width 65 height 12
click at [419, 48] on span "In biên nhận 80mm" at bounding box center [392, 49] width 65 height 12
click at [674, 351] on div "Mận Vũ In ngày: 18:09 [DATE] Nhân viên: HUEHANOI Mã đơn: BXNN1210250762 Phiếu g…" at bounding box center [425, 390] width 761 height 616
